Goal: Task Accomplishment & Management: Use online tool/utility

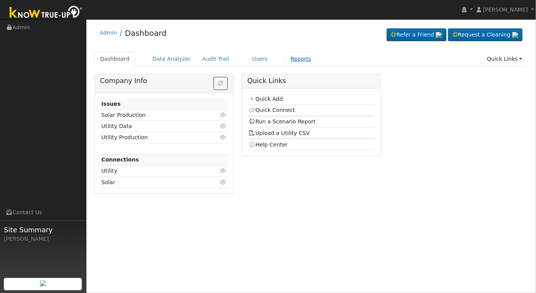
click at [285, 56] on link "Reports" at bounding box center [301, 59] width 32 height 14
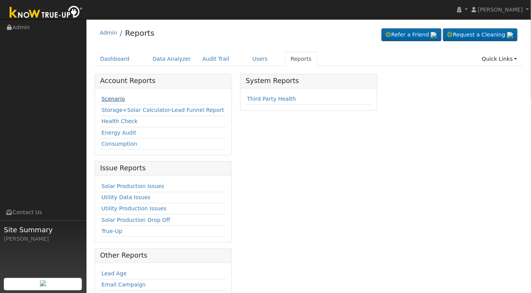
click at [113, 100] on link "Scenario" at bounding box center [112, 99] width 23 height 6
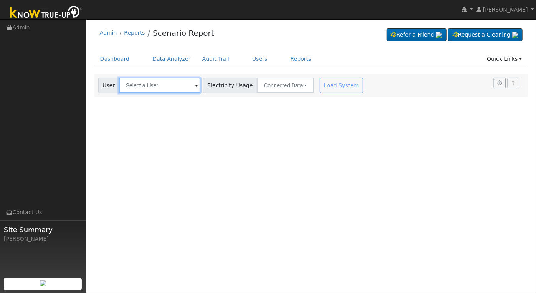
click at [165, 86] on input "text" at bounding box center [159, 85] width 81 height 15
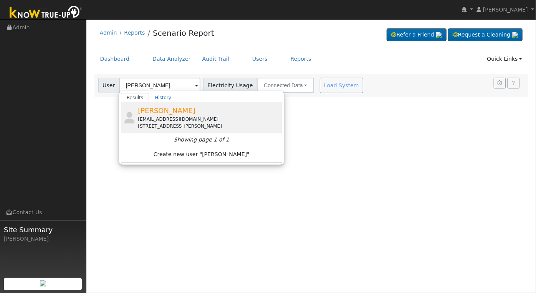
click at [189, 126] on div "[STREET_ADDRESS][PERSON_NAME]" at bounding box center [209, 126] width 143 height 7
type input "[PERSON_NAME]"
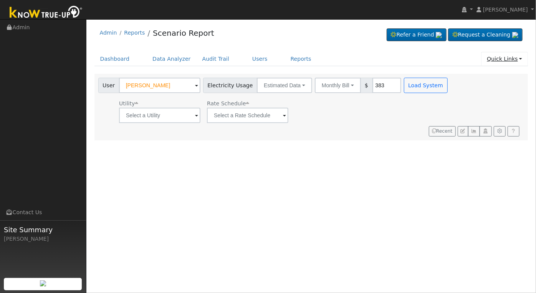
click at [516, 58] on link "Quick Links" at bounding box center [504, 59] width 47 height 14
click at [491, 86] on link "Quick Connect" at bounding box center [489, 86] width 78 height 11
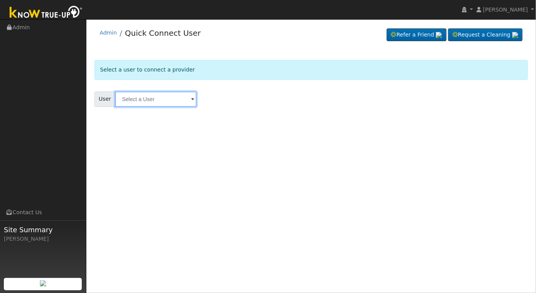
click at [169, 101] on input "text" at bounding box center [155, 98] width 81 height 15
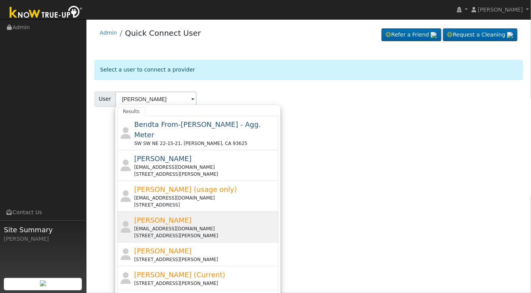
click at [204, 225] on div "[EMAIL_ADDRESS][DOMAIN_NAME]" at bounding box center [205, 228] width 143 height 7
type input "[PERSON_NAME]"
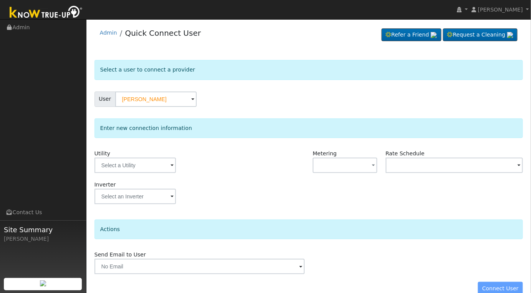
click at [171, 166] on span at bounding box center [172, 165] width 3 height 9
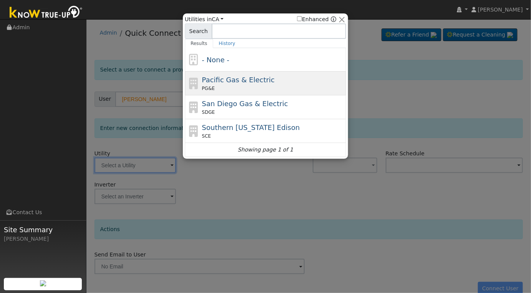
click at [297, 87] on div "PG&E" at bounding box center [273, 88] width 143 height 7
type input "PG&E"
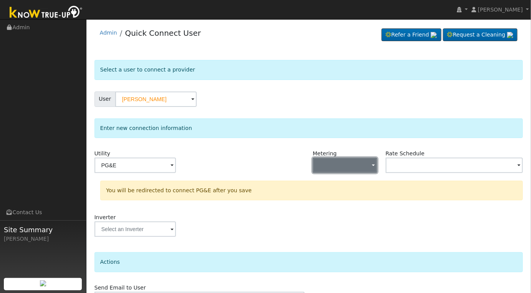
click at [376, 159] on button "button" at bounding box center [345, 165] width 65 height 15
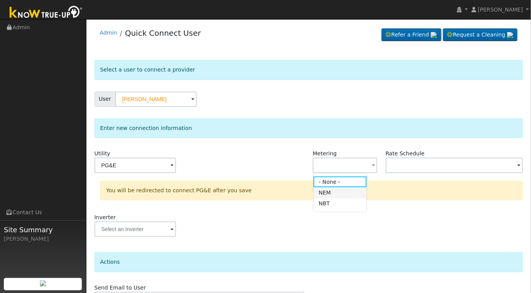
click at [342, 194] on link "NEM" at bounding box center [340, 192] width 53 height 11
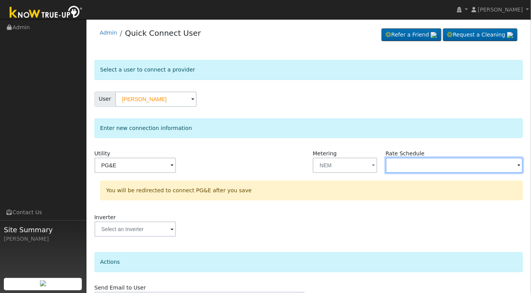
click at [176, 159] on input "text" at bounding box center [135, 165] width 81 height 15
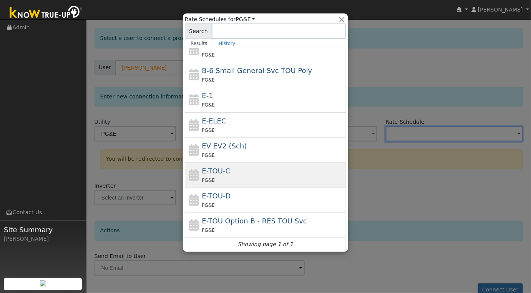
scroll to position [45, 0]
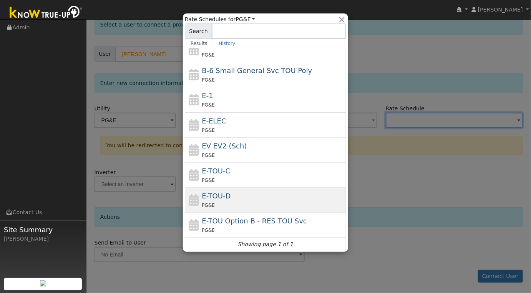
click at [289, 192] on div "E-TOU-D PG&E" at bounding box center [273, 200] width 143 height 18
type input "E-TOU-D"
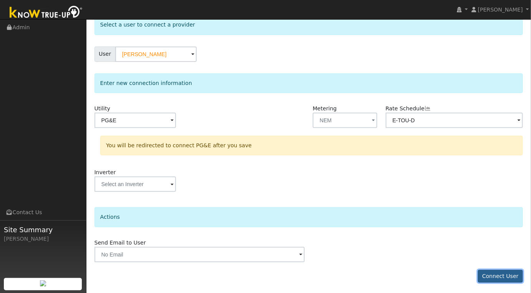
click at [505, 273] on button "Connect User" at bounding box center [500, 276] width 45 height 13
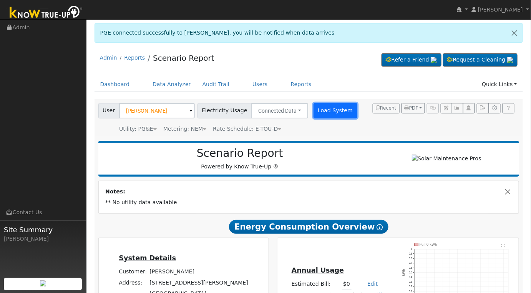
click at [328, 113] on button "Load System" at bounding box center [336, 110] width 44 height 15
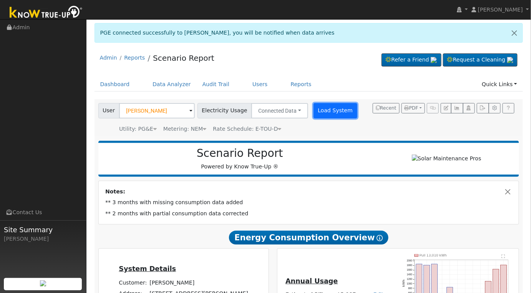
click at [321, 108] on button "Load System" at bounding box center [336, 110] width 44 height 15
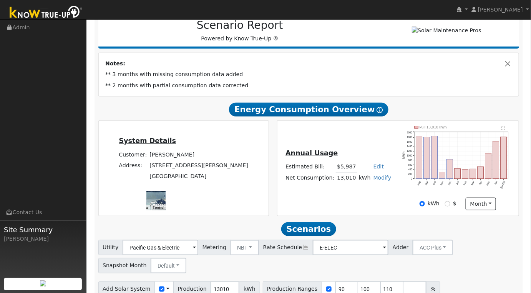
click at [504, 129] on text "" at bounding box center [503, 128] width 3 height 4
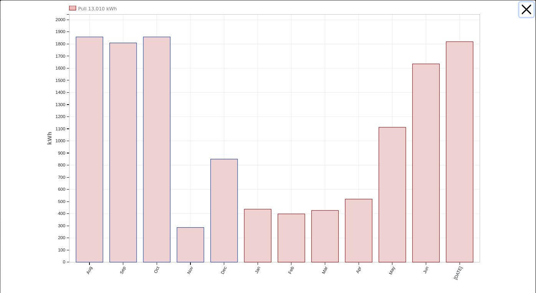
click at [520, 8] on button "button" at bounding box center [527, 9] width 15 height 15
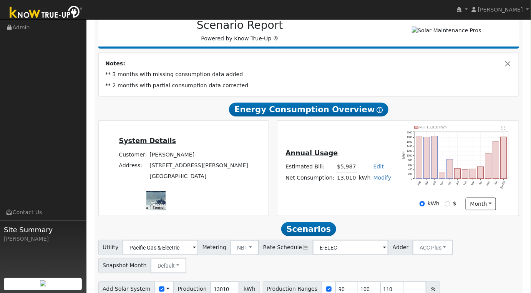
click at [378, 180] on link "Modify" at bounding box center [382, 177] width 18 height 6
click at [363, 194] on link "Add Consumption" at bounding box center [353, 190] width 64 height 11
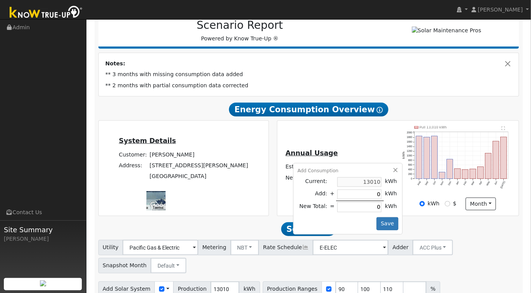
type input "13010"
type input "-1"
type input "13009"
type input "-17"
type input "12993"
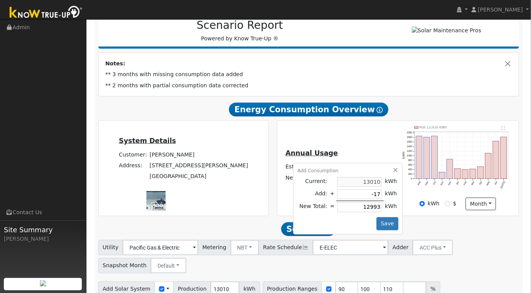
type input "-171"
type input "12839"
type input "-17"
type input "12993"
type input "-170"
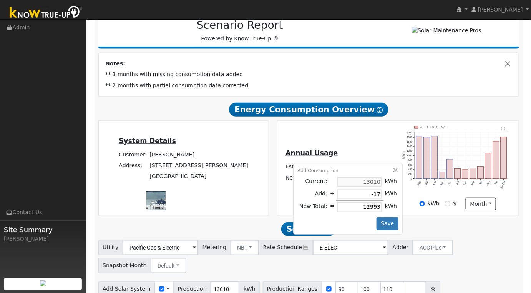
type input "12840"
type input "-1700"
type input "11310"
type input "-1700"
click at [390, 224] on button "Save" at bounding box center [388, 223] width 22 height 13
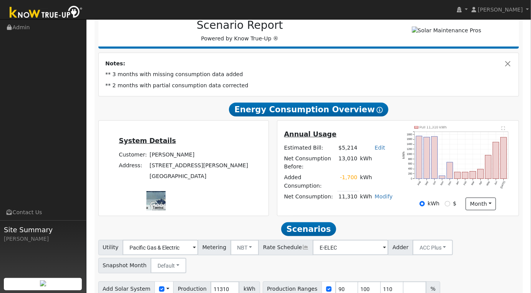
scroll to position [183, 0]
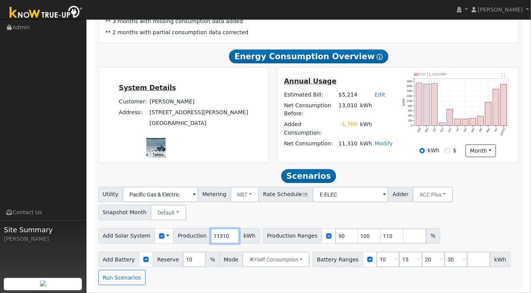
click at [212, 232] on input "11310" at bounding box center [225, 235] width 29 height 15
type input "13241"
click at [335, 236] on input "90" at bounding box center [346, 235] width 23 height 15
type input "100"
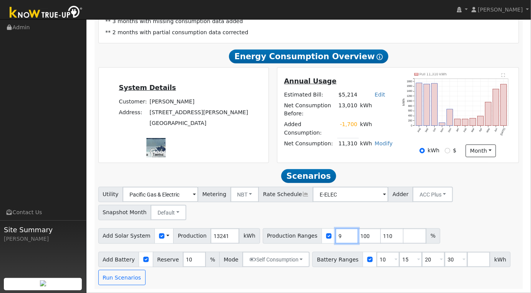
type input "110"
type input "100"
click at [400, 238] on div "Add Solar System Use CSV Data Production 13241 kWh Production Ranges 100 %" at bounding box center [309, 235] width 424 height 18
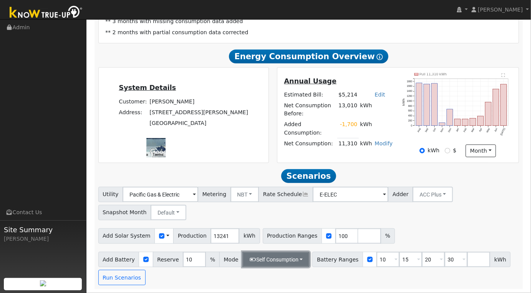
click at [299, 263] on button "Self Consumption" at bounding box center [275, 259] width 67 height 15
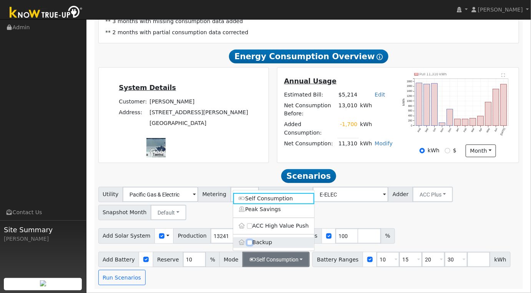
click at [251, 244] on input "Backup" at bounding box center [249, 242] width 5 height 5
checkbox input "true"
type input "20"
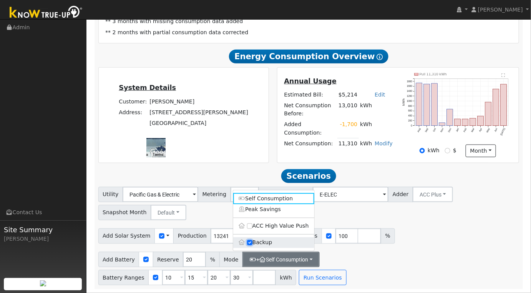
click at [248, 242] on input "Backup" at bounding box center [249, 242] width 5 height 5
checkbox input "false"
type input "10"
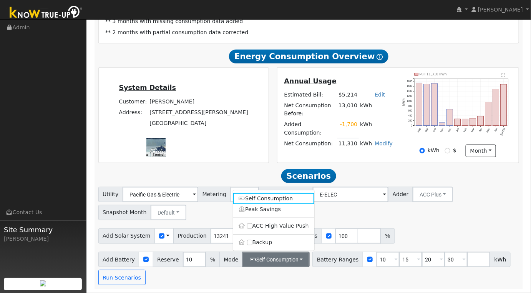
click at [224, 276] on div "Add Battery Reserve 10 % Mode Self Consumption Self Consumption Peak Savings AC…" at bounding box center [309, 267] width 424 height 36
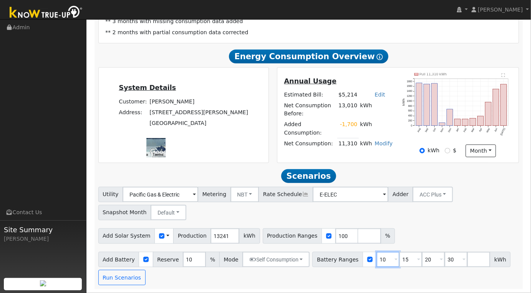
click at [377, 261] on input "10" at bounding box center [388, 259] width 23 height 15
type input "15"
type input "20"
type input "30"
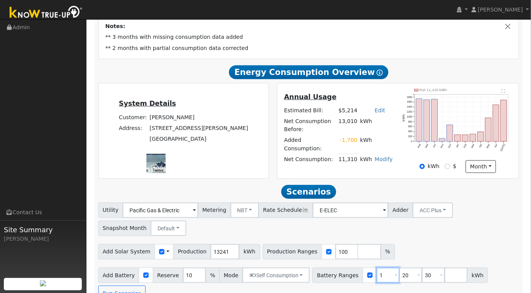
type input "20"
type input "30"
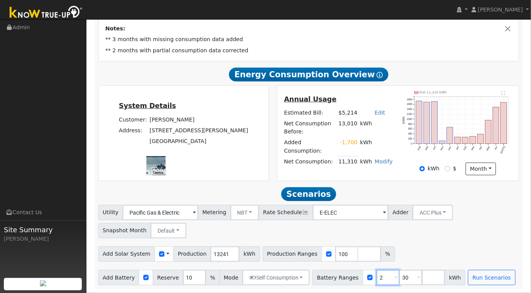
type input "30"
type input "3"
type input "15"
click at [399, 275] on input "number" at bounding box center [410, 277] width 23 height 15
type input "20"
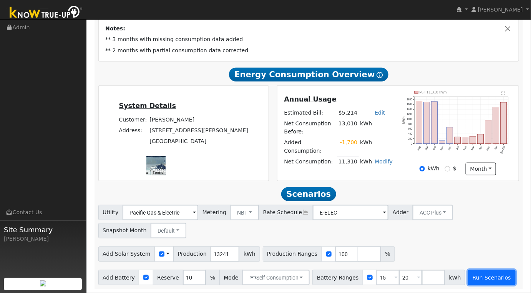
click at [474, 281] on button "Run Scenarios" at bounding box center [491, 277] width 47 height 15
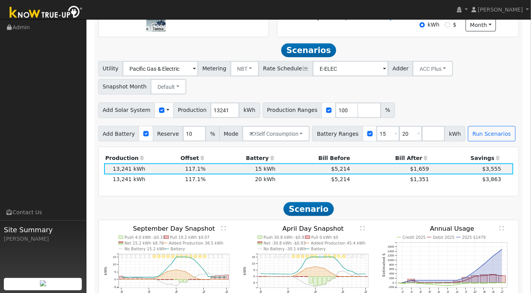
scroll to position [329, 0]
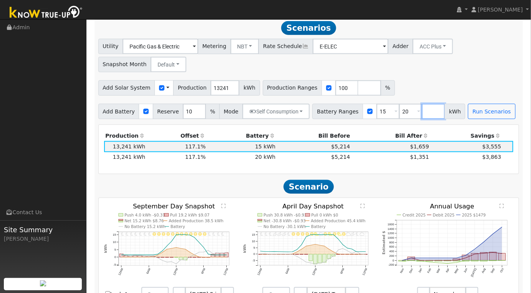
click at [422, 117] on input "number" at bounding box center [433, 111] width 23 height 15
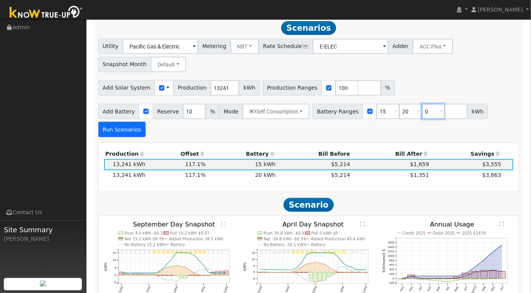
type input "0"
type input "15"
click at [146, 122] on button "Run Scenarios" at bounding box center [121, 129] width 47 height 15
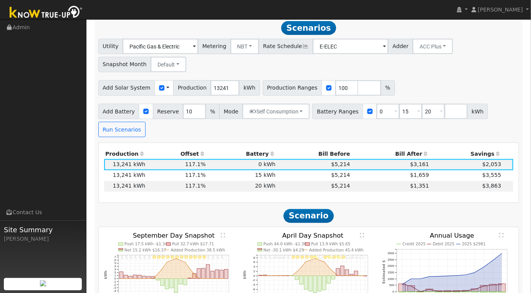
scroll to position [201, 0]
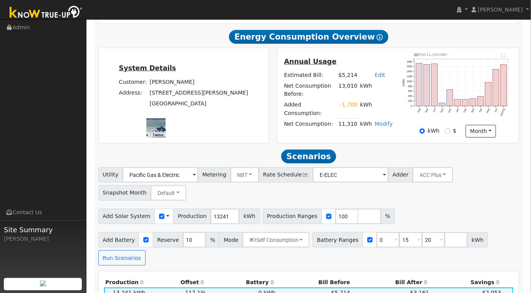
click at [504, 57] on text "" at bounding box center [503, 56] width 3 height 4
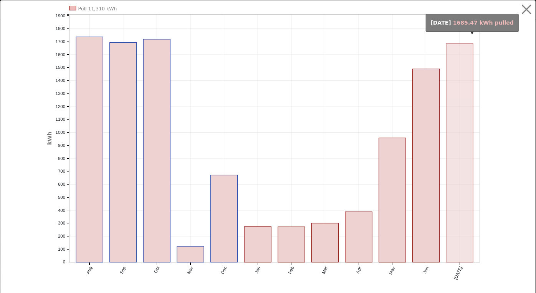
click at [456, 120] on rect "onclick=""" at bounding box center [460, 152] width 27 height 219
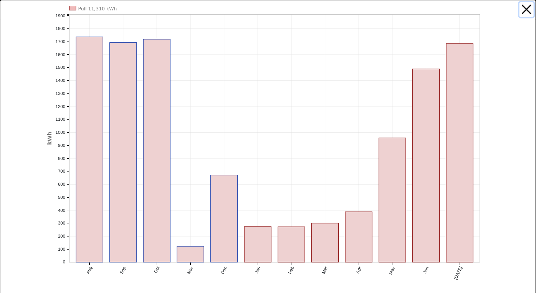
click at [524, 11] on button "button" at bounding box center [527, 9] width 15 height 15
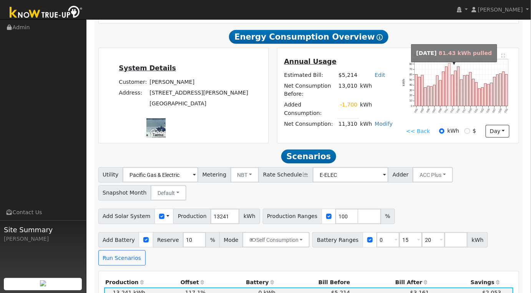
click at [450, 81] on rect "onclick=""" at bounding box center [449, 84] width 2 height 43
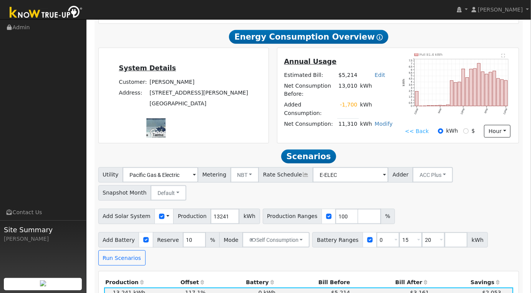
click at [504, 57] on text "" at bounding box center [503, 56] width 3 height 4
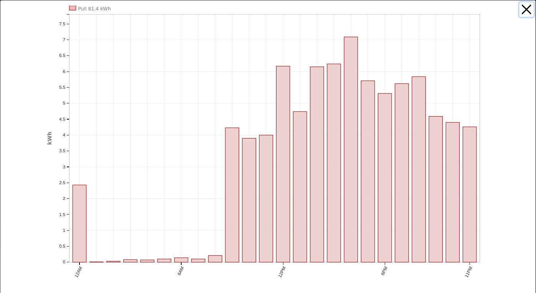
click at [521, 9] on button "button" at bounding box center [527, 9] width 15 height 15
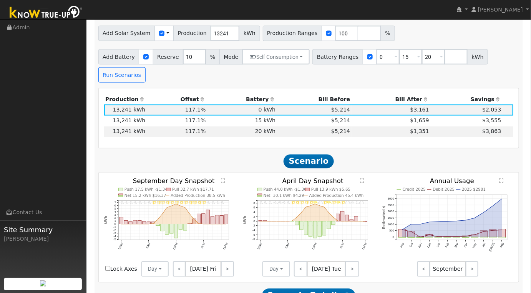
scroll to position [384, 0]
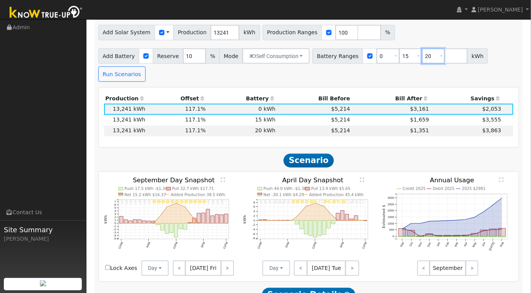
click at [422, 59] on input "20" at bounding box center [433, 55] width 23 height 15
type input "2"
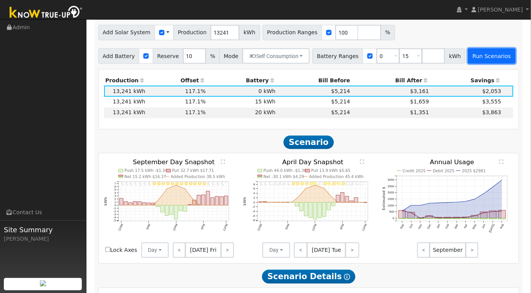
click at [471, 54] on button "Run Scenarios" at bounding box center [491, 55] width 47 height 15
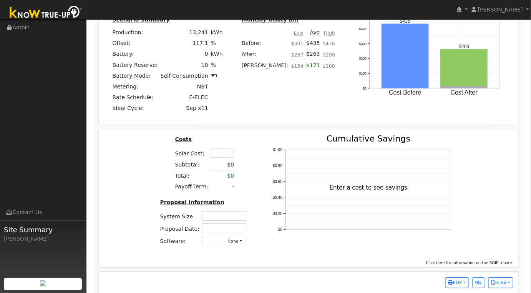
scroll to position [661, 0]
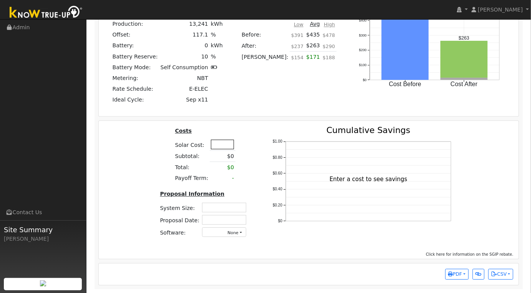
click at [219, 147] on input "text" at bounding box center [222, 144] width 23 height 10
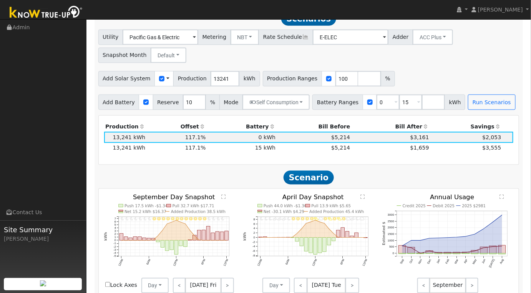
scroll to position [277, 0]
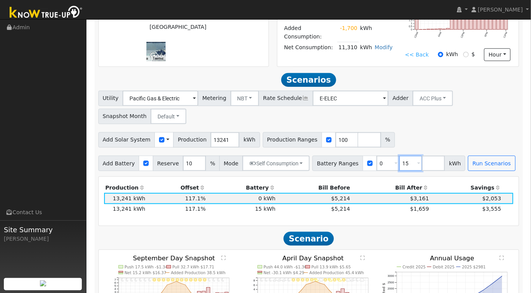
click at [399, 167] on input "15" at bounding box center [410, 163] width 23 height 15
type input "1"
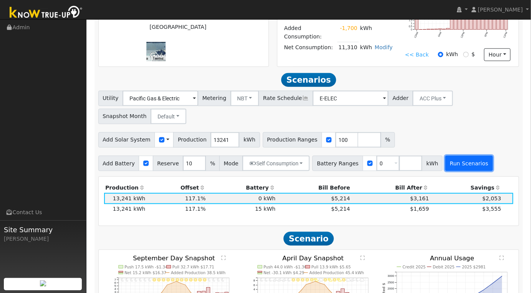
click at [456, 166] on button "Run Scenarios" at bounding box center [468, 163] width 47 height 15
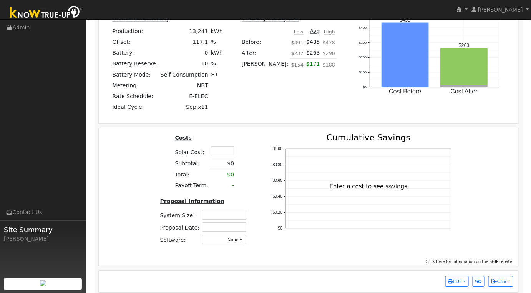
scroll to position [650, 0]
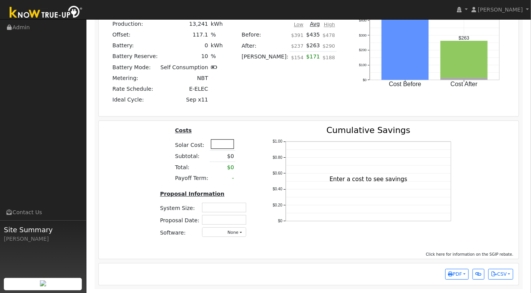
click at [225, 147] on input "text" at bounding box center [222, 144] width 23 height 10
type input "$30,500"
click at [148, 181] on div "Costs Solar Cost: $30,500 Subtotal: $0 Total: $0 Payoff Term: - Proposal Inform…" at bounding box center [309, 186] width 426 height 121
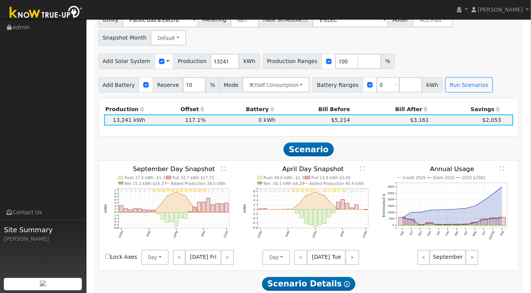
scroll to position [266, 0]
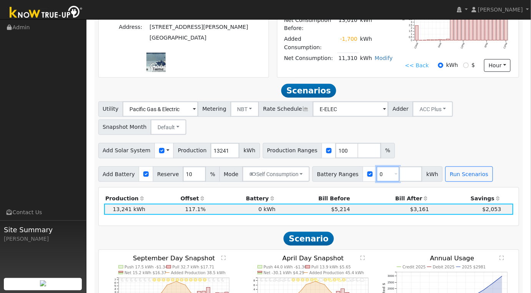
click at [377, 179] on input "0" at bounding box center [388, 173] width 23 height 15
type input "15"
click at [460, 177] on button "Run Scenarios" at bounding box center [468, 173] width 47 height 15
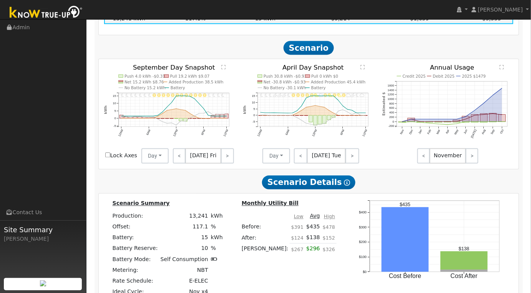
scroll to position [585, 0]
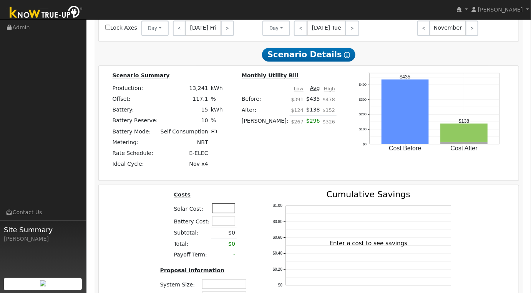
click at [219, 213] on input "text" at bounding box center [223, 208] width 23 height 10
type input "$42,352"
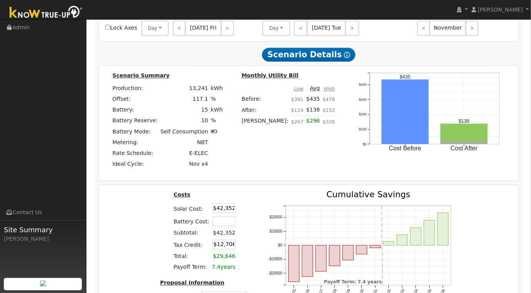
scroll to position [0, 0]
click at [147, 235] on div "Costs Solar Cost: $42,352 Battery Cost: Subtotal: $42,352 Tax Credit: $12,706 T…" at bounding box center [309, 261] width 426 height 142
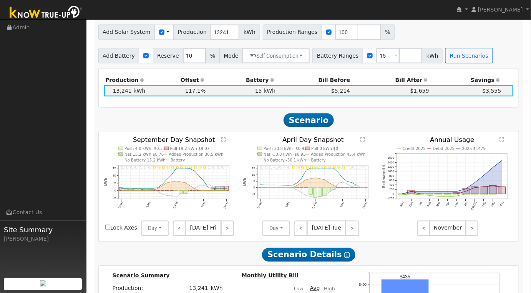
scroll to position [384, 0]
click at [399, 60] on input "number" at bounding box center [410, 55] width 23 height 15
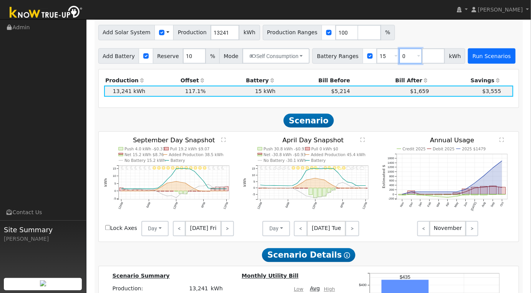
type input "0"
type input "15"
click at [477, 58] on button "Run Scenarios" at bounding box center [491, 55] width 47 height 15
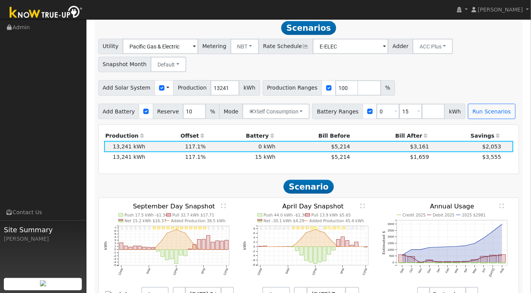
scroll to position [0, 0]
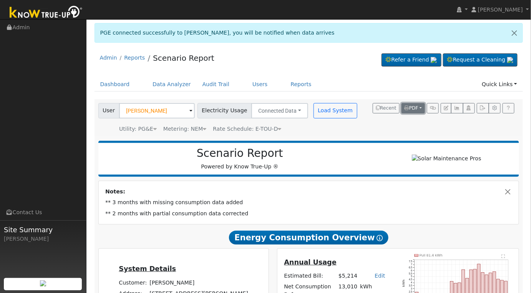
click at [420, 108] on button "PDF" at bounding box center [413, 108] width 23 height 11
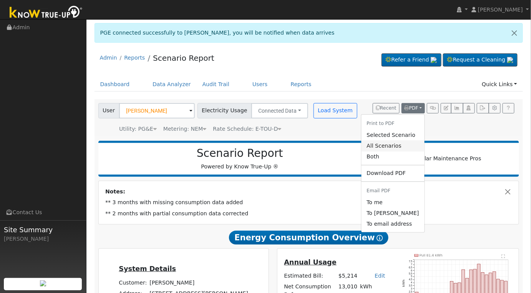
click at [406, 142] on link "All Scenarios" at bounding box center [392, 145] width 63 height 11
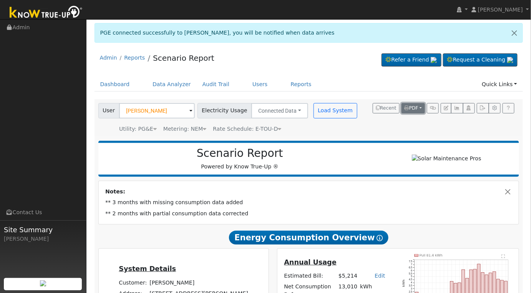
click at [423, 108] on button "PDF" at bounding box center [413, 108] width 23 height 11
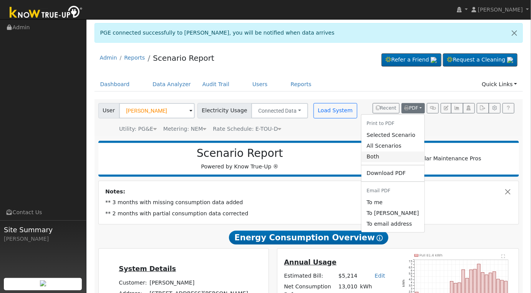
click at [401, 154] on link "Both" at bounding box center [392, 156] width 63 height 11
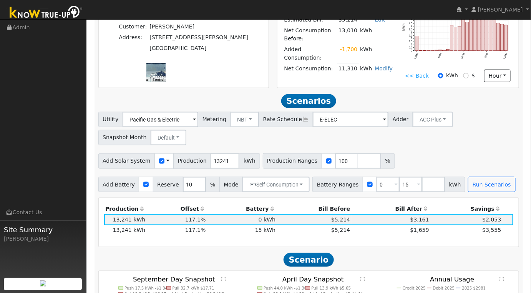
scroll to position [128, 0]
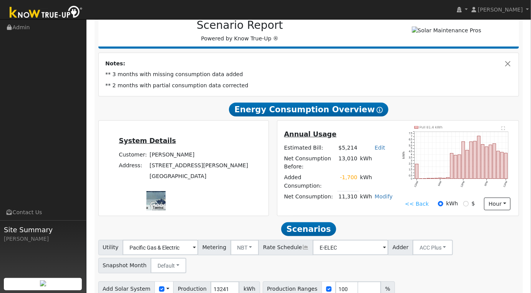
click at [421, 202] on link "<< Back" at bounding box center [417, 204] width 24 height 8
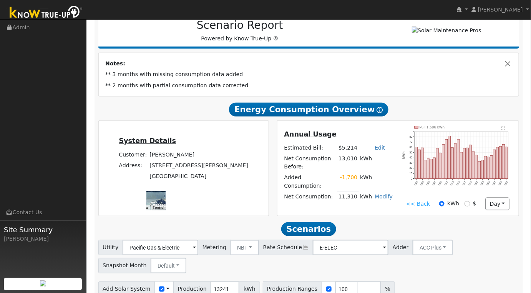
click at [418, 206] on link "<< Back" at bounding box center [418, 204] width 24 height 8
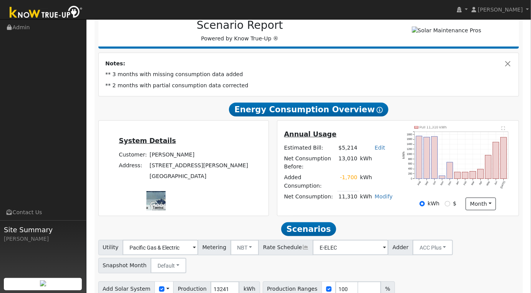
scroll to position [0, 0]
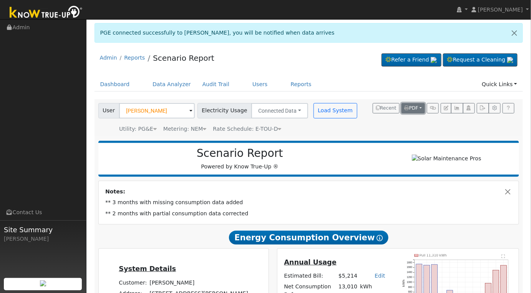
click at [421, 109] on button "PDF" at bounding box center [413, 108] width 23 height 11
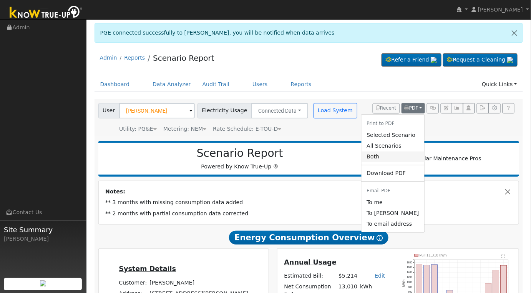
click at [392, 158] on link "Both" at bounding box center [392, 156] width 63 height 11
